Goal: Communication & Community: Answer question/provide support

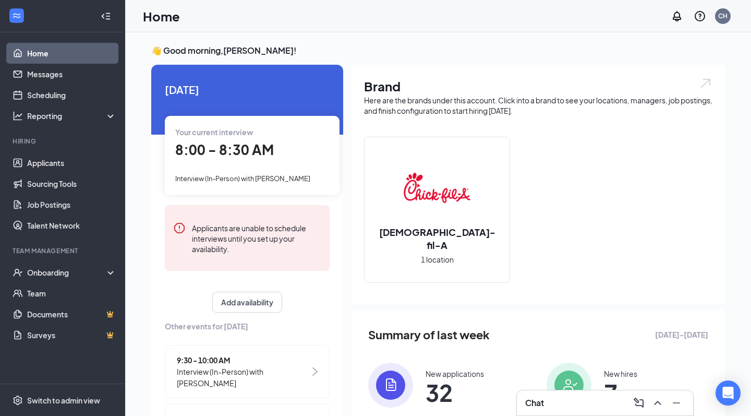
click at [267, 157] on span "8:00 - 8:30 AM" at bounding box center [224, 149] width 99 height 17
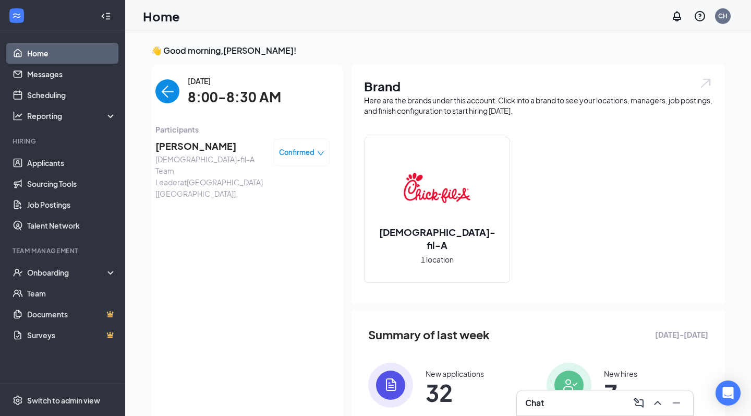
scroll to position [4, 0]
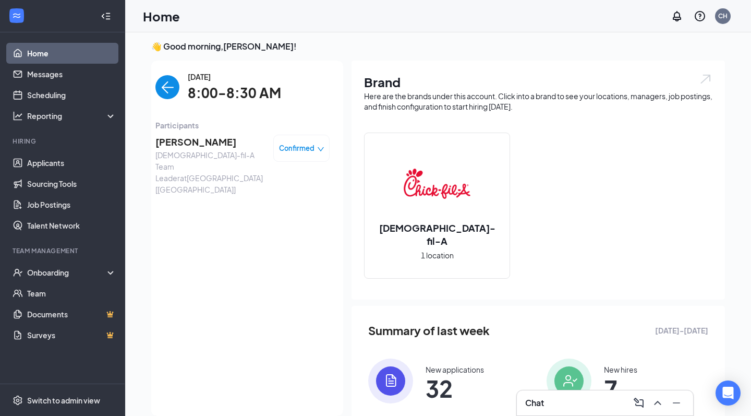
click at [188, 142] on span "[PERSON_NAME]" at bounding box center [210, 142] width 110 height 15
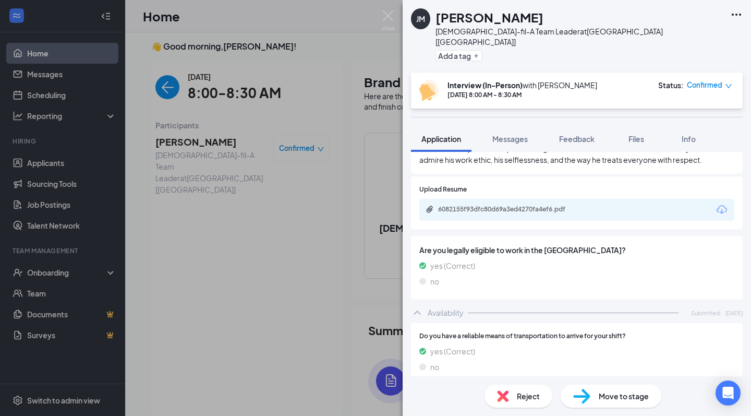
scroll to position [714, 0]
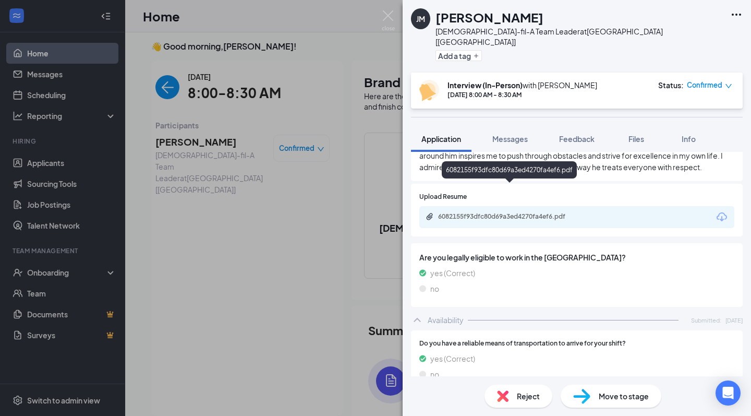
click at [496, 212] on div "6082155f93dfc80d69a3ed4270fa4ef6.pdf" at bounding box center [511, 216] width 146 height 8
click at [511, 398] on div "Reject" at bounding box center [519, 396] width 68 height 23
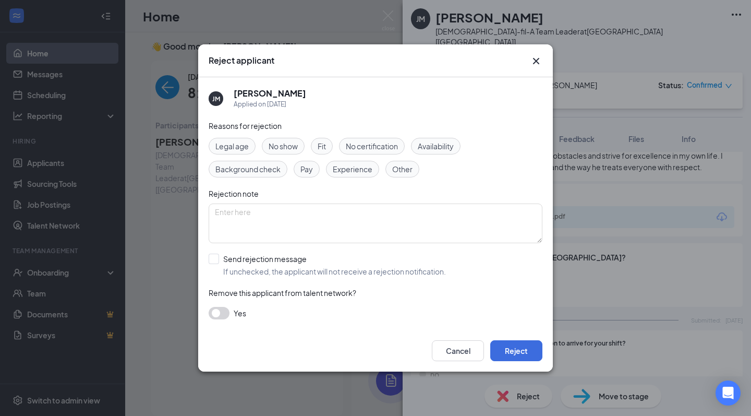
click at [284, 146] on span "No show" at bounding box center [283, 145] width 29 height 11
click at [514, 355] on button "Reject" at bounding box center [516, 350] width 52 height 21
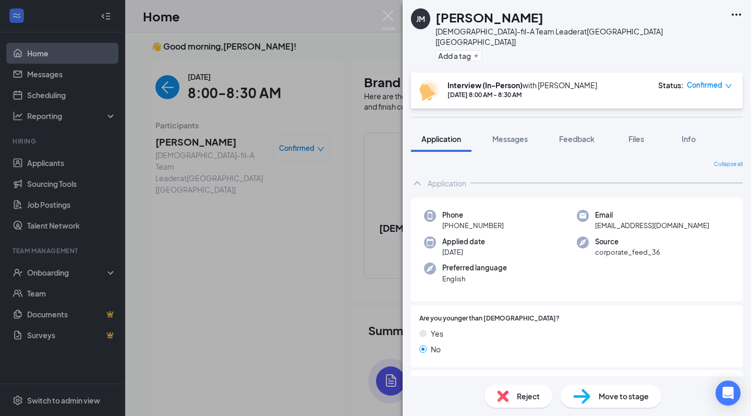
scroll to position [0, 0]
click at [514, 396] on div "Reject" at bounding box center [519, 396] width 68 height 23
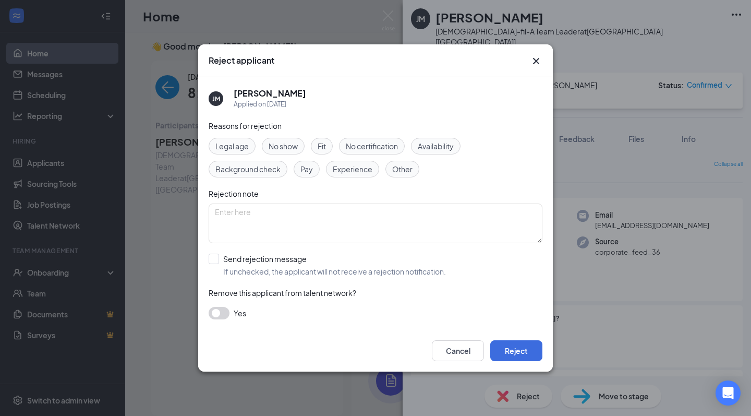
click at [283, 147] on span "No show" at bounding box center [283, 145] width 29 height 11
click at [530, 354] on button "Reject" at bounding box center [516, 350] width 52 height 21
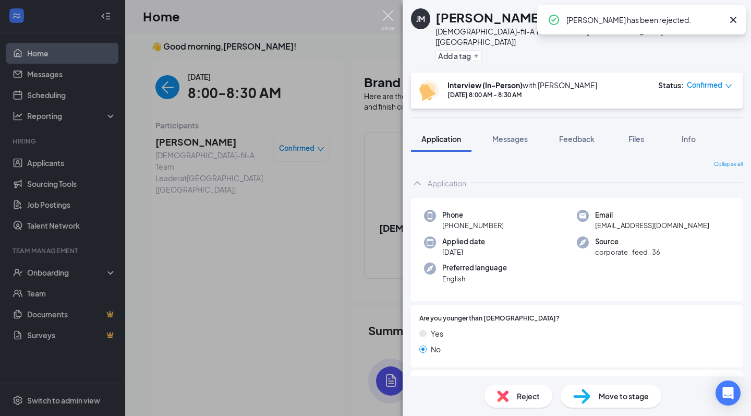
click at [390, 17] on img at bounding box center [388, 20] width 13 height 20
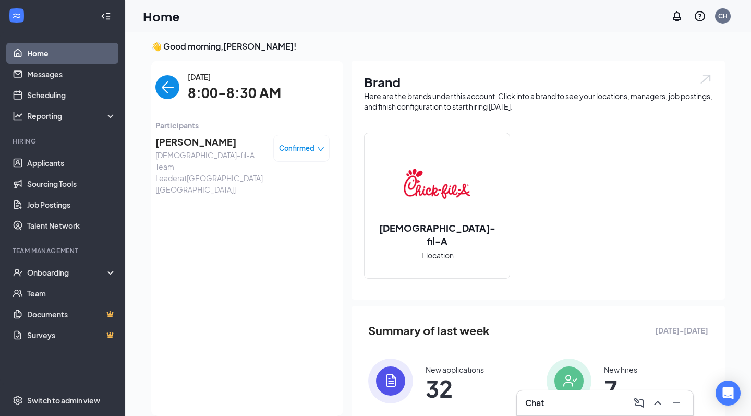
click at [165, 86] on img "back-button" at bounding box center [167, 87] width 24 height 24
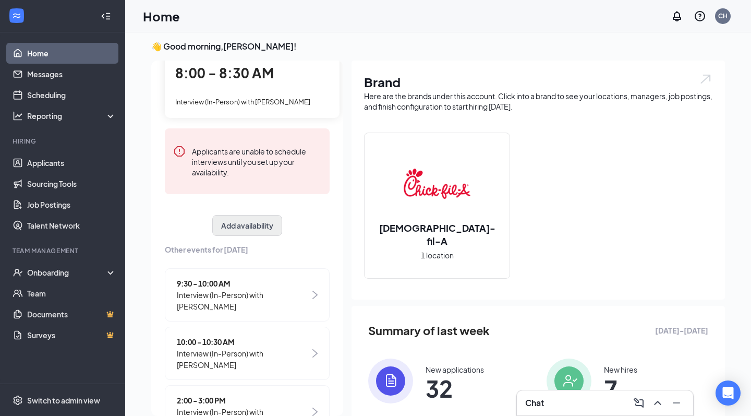
scroll to position [87, 0]
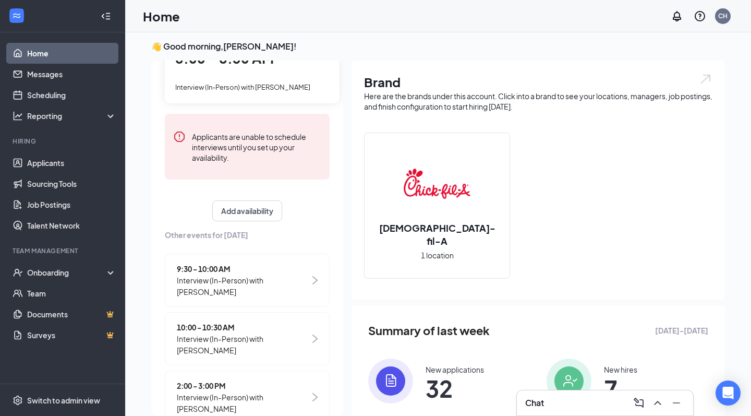
click at [283, 274] on span "Interview (In-Person) with [PERSON_NAME]" at bounding box center [243, 285] width 133 height 23
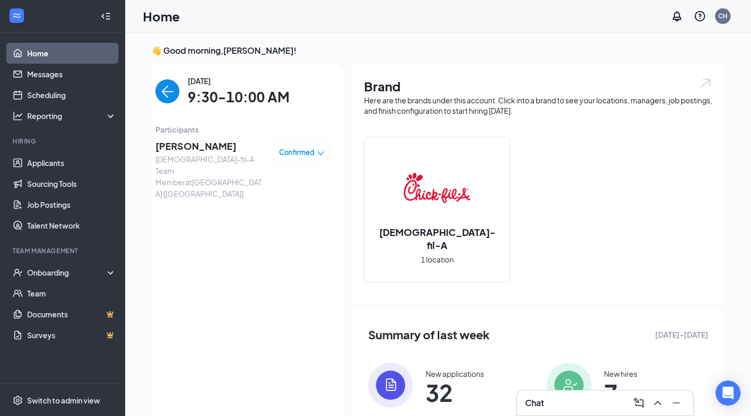
scroll to position [0, 0]
click at [193, 148] on span "[PERSON_NAME]" at bounding box center [210, 146] width 110 height 15
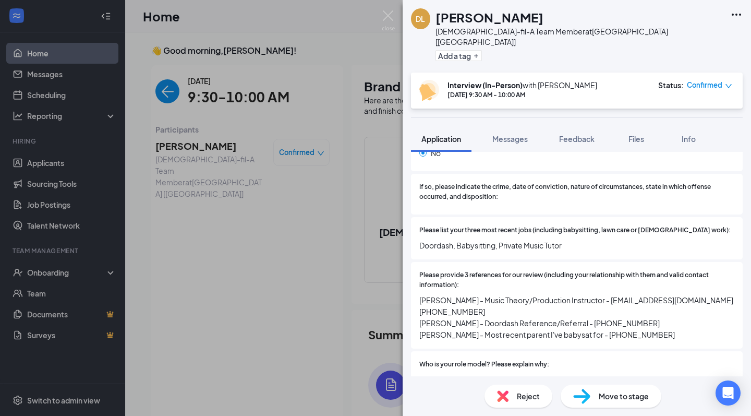
scroll to position [585, 0]
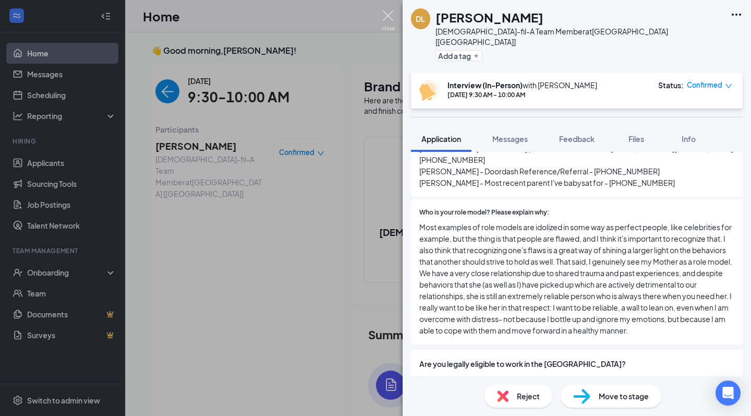
click at [389, 20] on img at bounding box center [388, 20] width 13 height 20
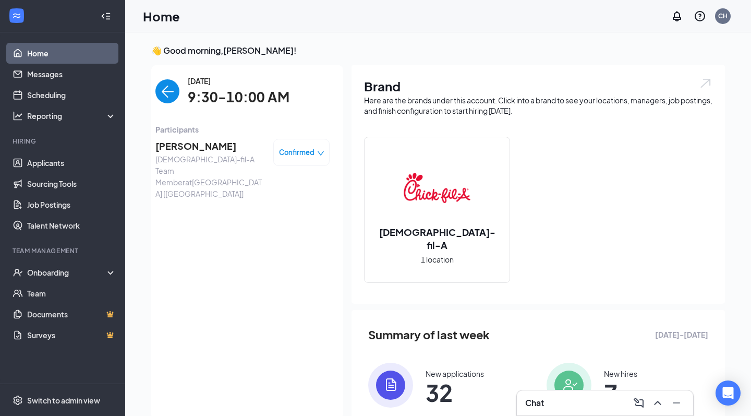
scroll to position [4, 0]
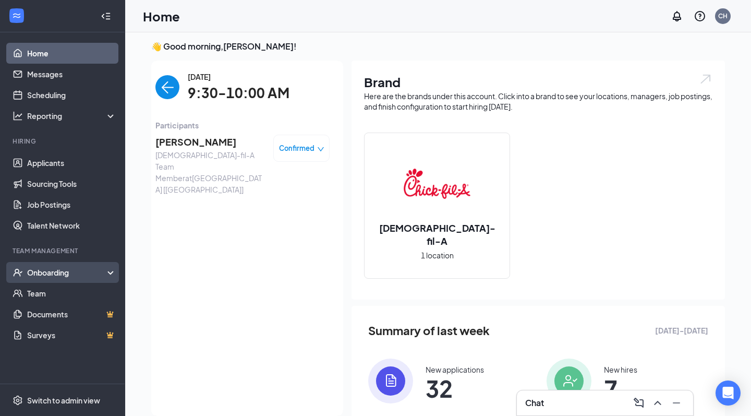
click at [76, 271] on div "Onboarding" at bounding box center [67, 272] width 80 height 10
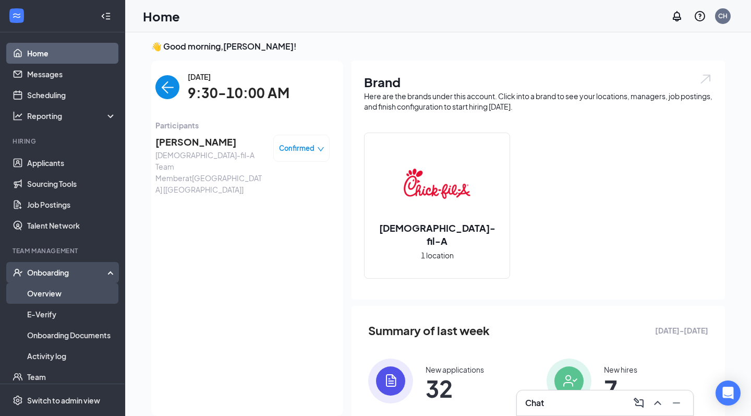
click at [73, 291] on link "Overview" at bounding box center [71, 293] width 89 height 21
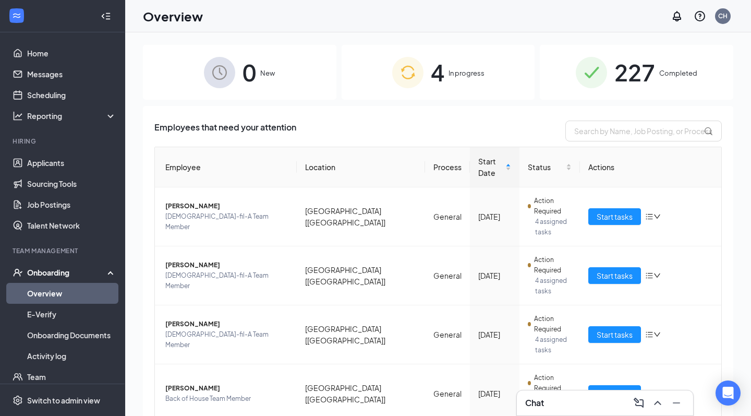
click at [658, 402] on icon "ChevronUp" at bounding box center [658, 403] width 13 height 13
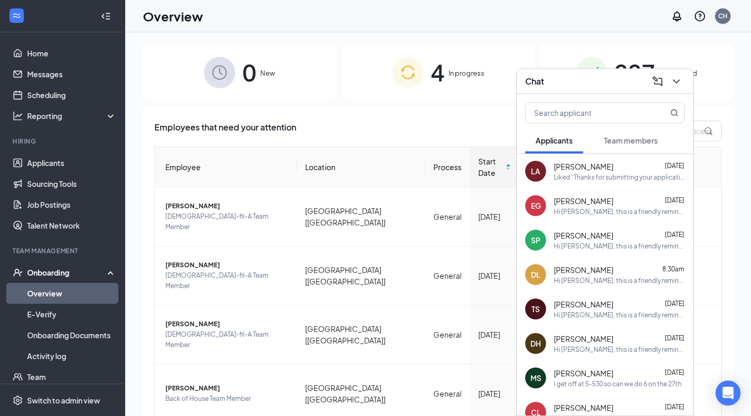
click at [633, 141] on span "Team members" at bounding box center [631, 140] width 54 height 9
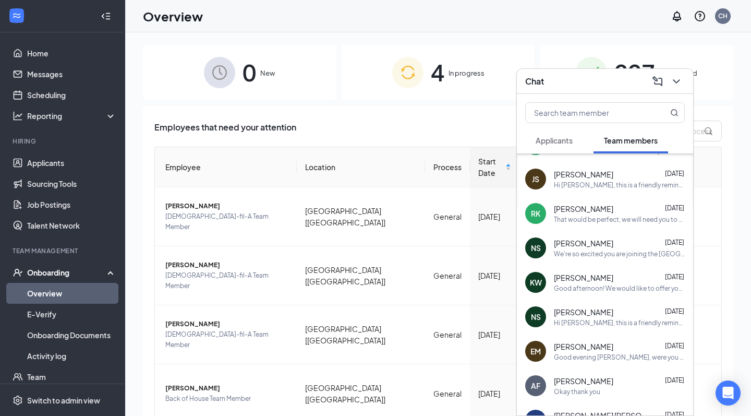
scroll to position [139, 0]
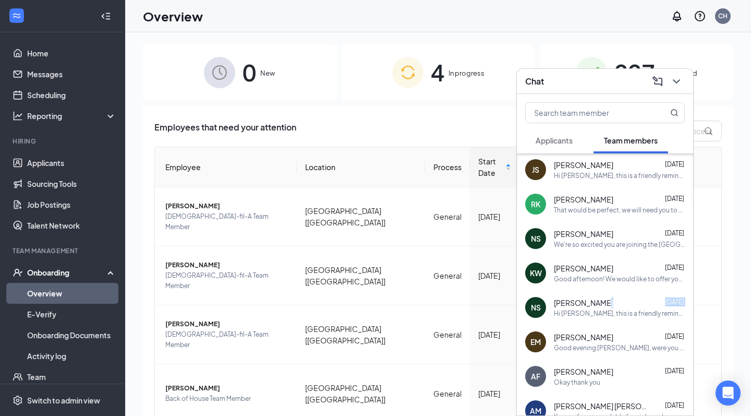
click at [584, 308] on div "[PERSON_NAME] [DATE] Hi [PERSON_NAME], this is a friendly reminder that your in…" at bounding box center [619, 307] width 131 height 20
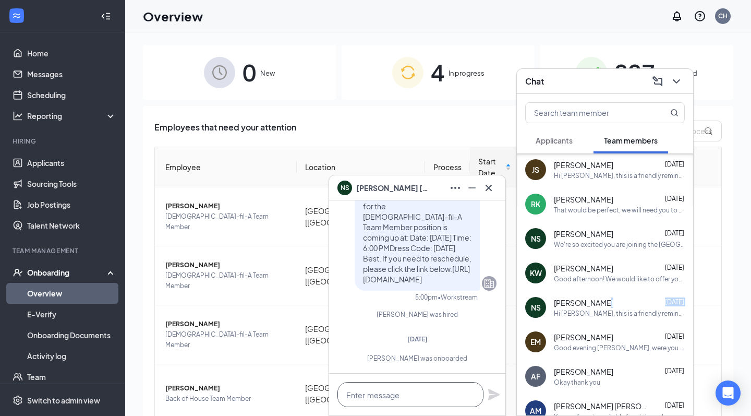
click at [402, 398] on textarea at bounding box center [411, 394] width 146 height 25
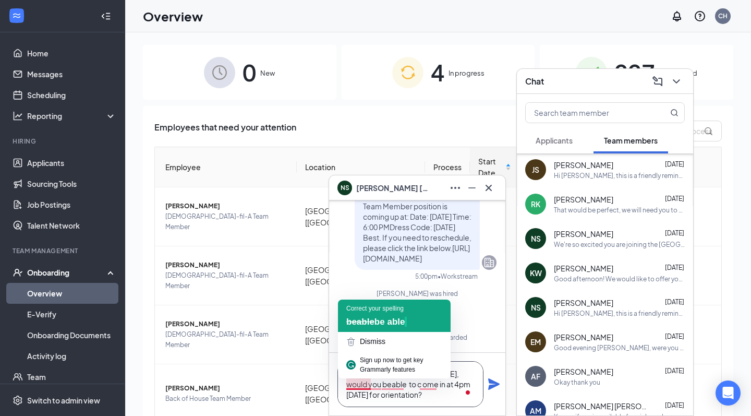
click at [388, 320] on span "be able" at bounding box center [390, 322] width 31 height 10
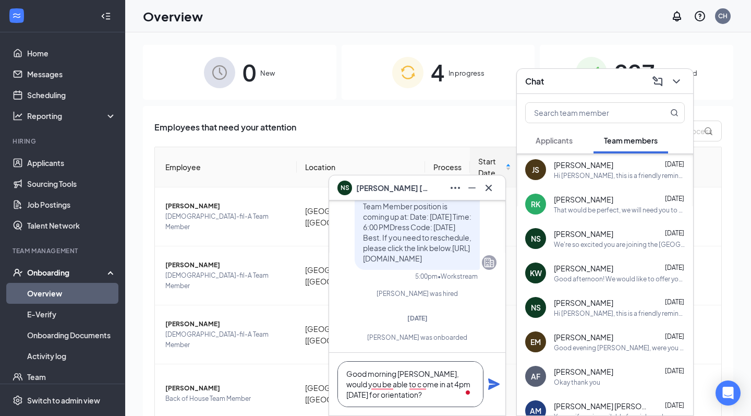
scroll to position [0, 0]
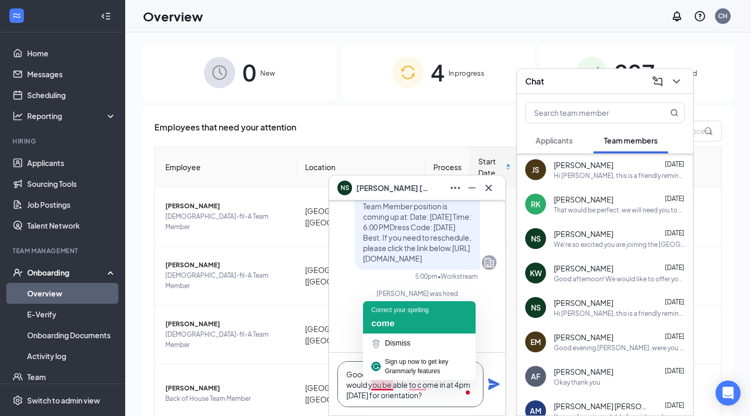
click at [393, 319] on span "come" at bounding box center [382, 323] width 23 height 10
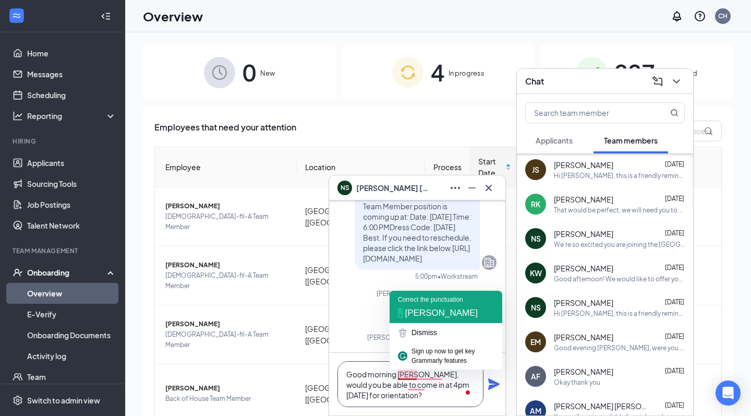
click at [413, 317] on span "[PERSON_NAME]" at bounding box center [441, 313] width 73 height 10
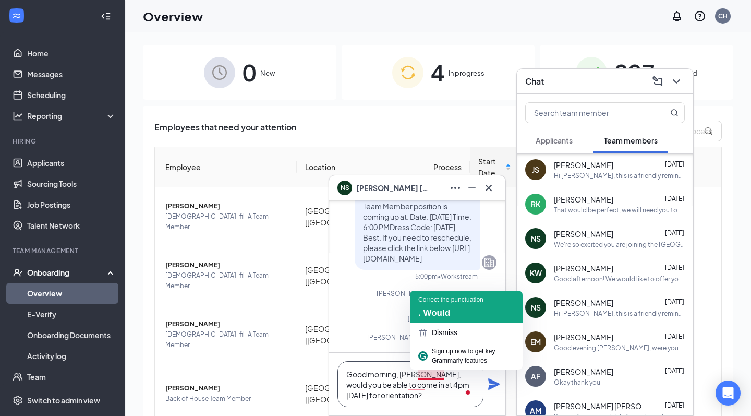
click at [435, 315] on span ". Would" at bounding box center [434, 313] width 32 height 10
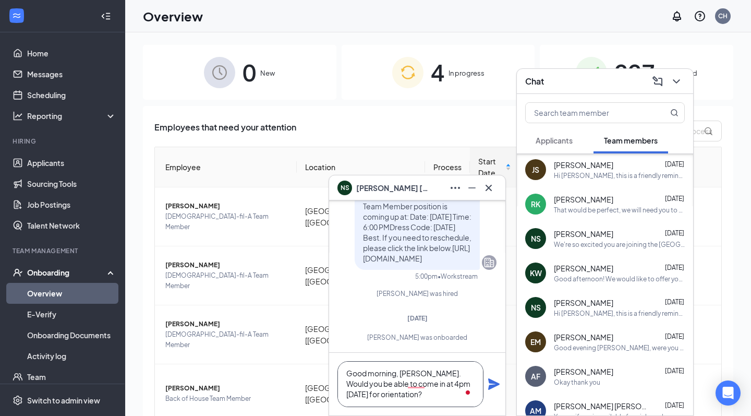
scroll to position [1, 0]
type textarea "Good morning, [PERSON_NAME]. Would you be able to come in at 4pm [DATE] for ori…"
click at [496, 382] on icon "Plane" at bounding box center [493, 383] width 11 height 11
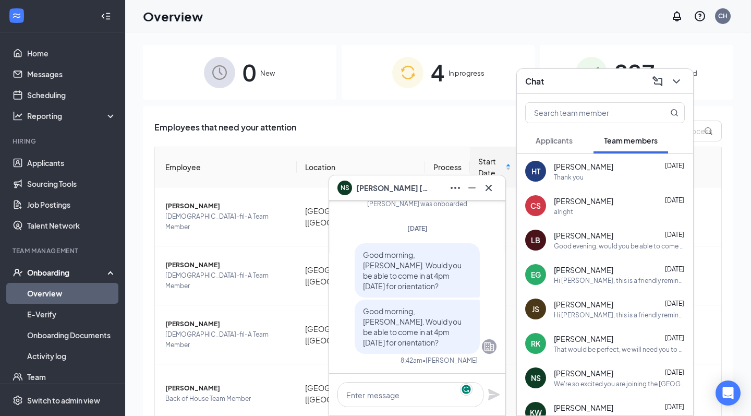
scroll to position [0, 0]
click at [587, 275] on div "[PERSON_NAME] [DATE] Hi [PERSON_NAME], this is a friendly reminder that your in…" at bounding box center [619, 275] width 131 height 20
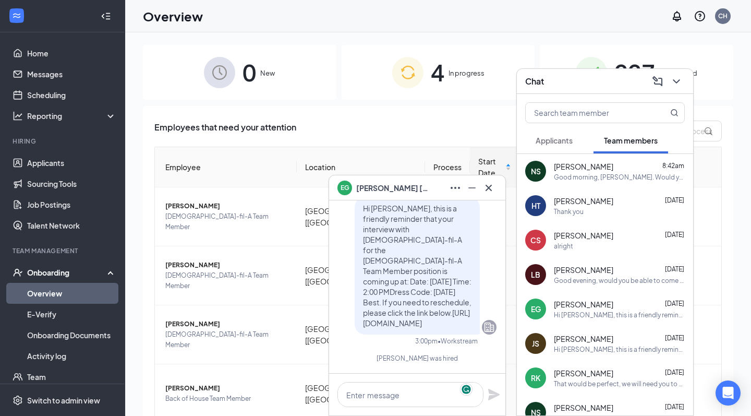
click at [578, 268] on span "[PERSON_NAME]" at bounding box center [583, 270] width 59 height 10
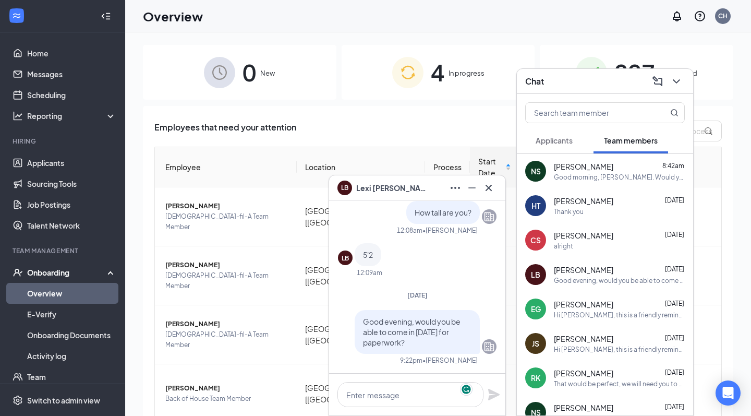
click at [373, 186] on span "[PERSON_NAME]" at bounding box center [392, 187] width 73 height 11
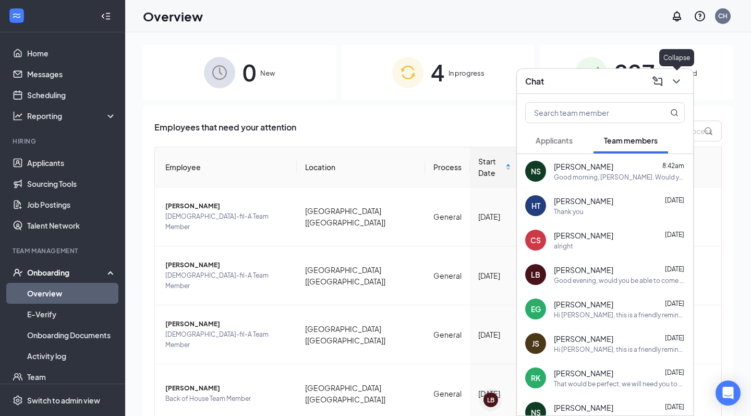
click at [678, 86] on icon "ChevronDown" at bounding box center [676, 81] width 13 height 13
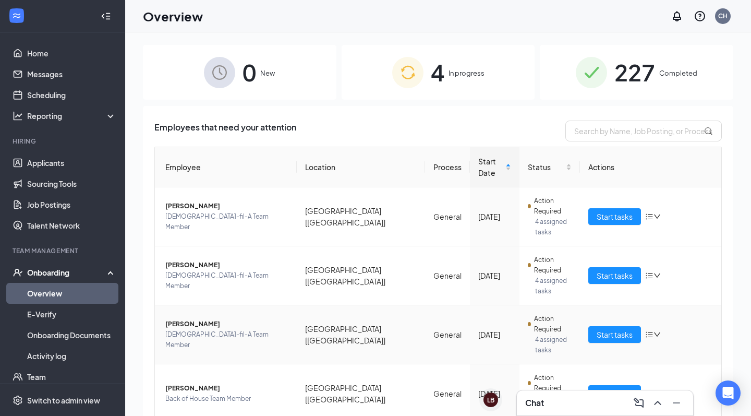
click at [181, 319] on span "[PERSON_NAME]" at bounding box center [226, 324] width 123 height 10
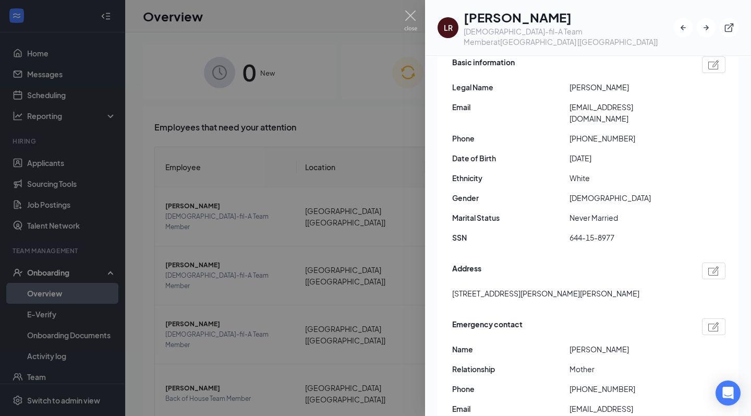
scroll to position [129, 0]
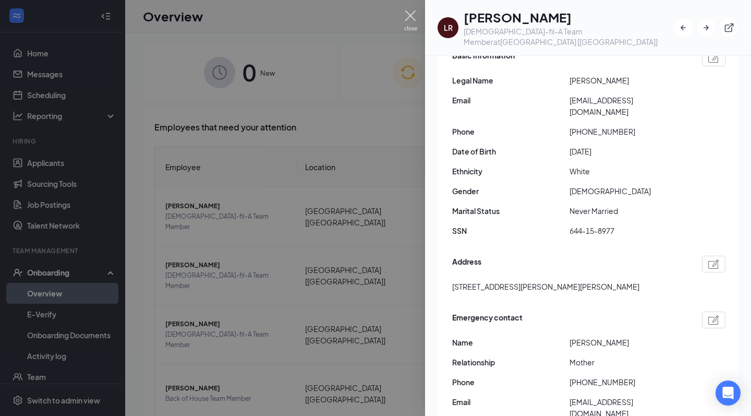
click at [412, 15] on img at bounding box center [410, 20] width 13 height 20
